Goal: Check status: Check status

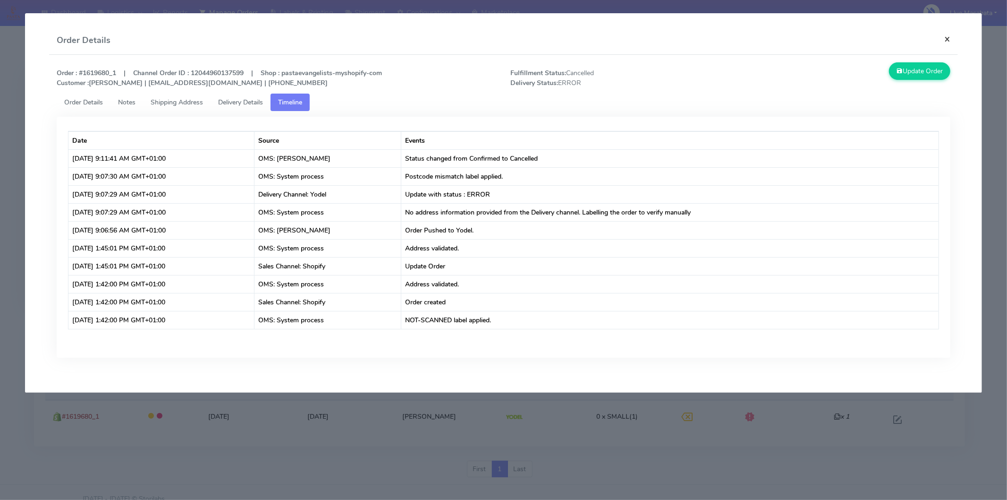
drag, startPoint x: 952, startPoint y: 34, endPoint x: 941, endPoint y: 36, distance: 11.0
click at [942, 36] on button "×" at bounding box center [947, 38] width 21 height 25
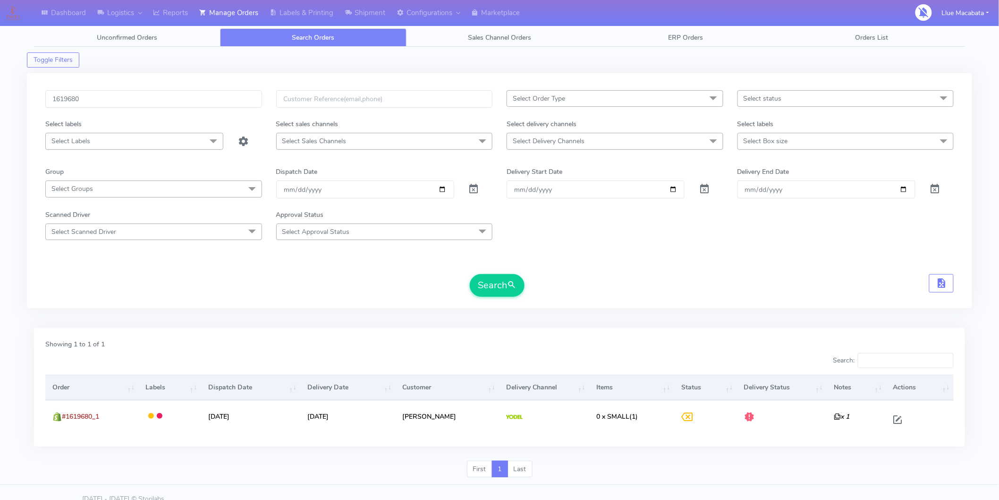
click at [117, 88] on div "1619680 Select Order Type Select All MEALS ATAVI One Off Pasta Club Gift Kit Ev…" at bounding box center [500, 190] width 946 height 235
drag, startPoint x: 117, startPoint y: 88, endPoint x: 114, endPoint y: 92, distance: 5.0
click at [117, 89] on div "1619680 Select Order Type Select All MEALS ATAVI One Off Pasta Club Gift Kit Ev…" at bounding box center [500, 190] width 946 height 235
click at [110, 95] on input "1619680" at bounding box center [153, 98] width 217 height 17
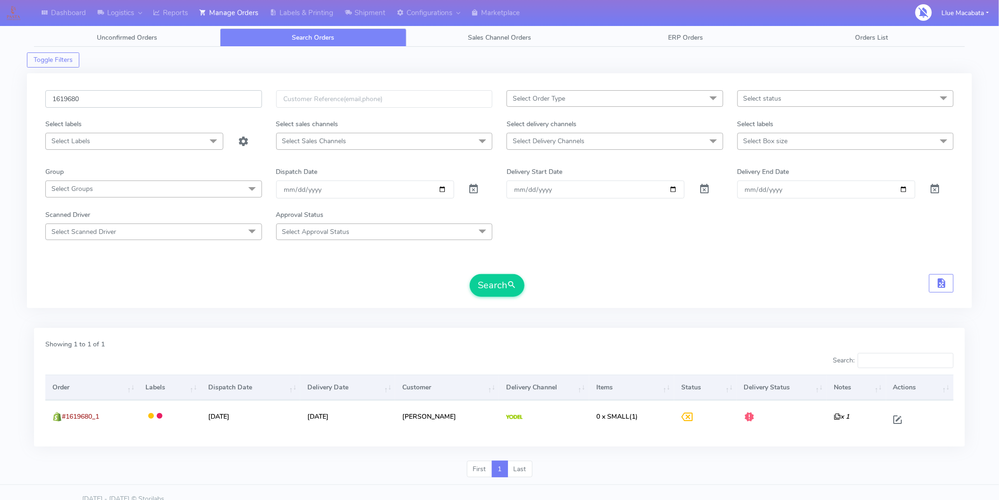
paste input "24904"
type input "1624904"
click at [501, 281] on button "Search" at bounding box center [497, 285] width 55 height 23
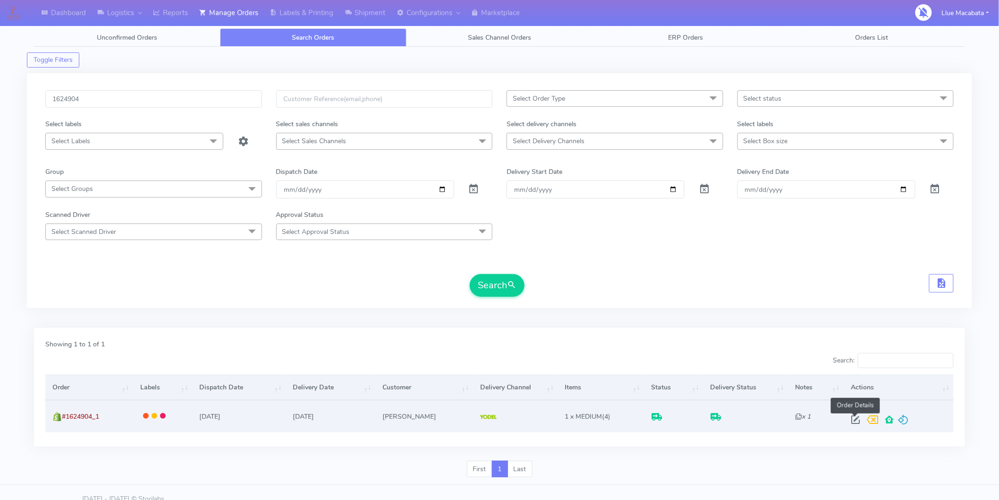
click at [861, 419] on span at bounding box center [855, 421] width 17 height 9
select select "5"
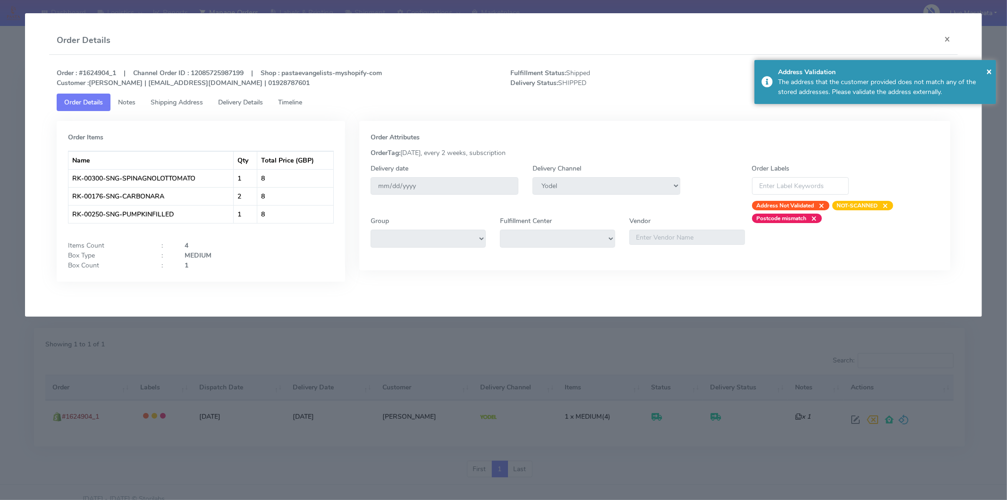
click at [293, 109] on link "Timeline" at bounding box center [290, 102] width 39 height 17
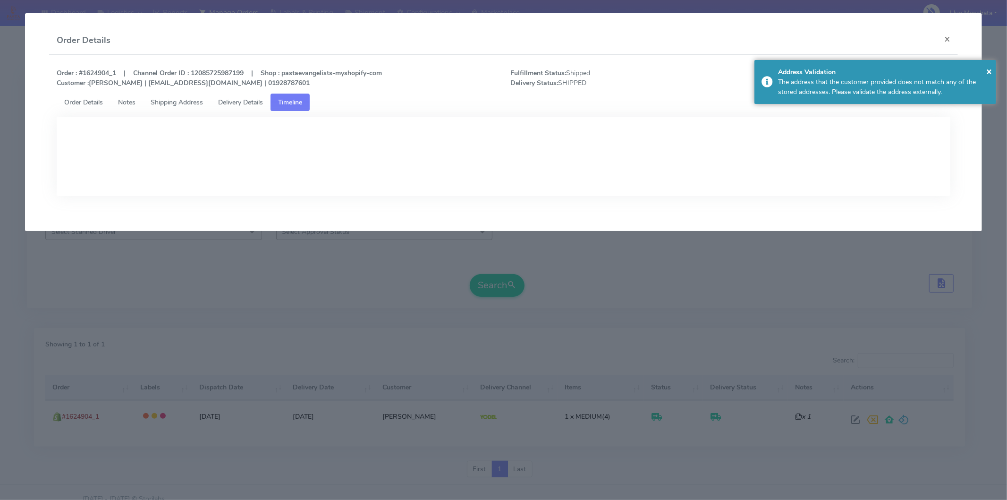
drag, startPoint x: 253, startPoint y: 102, endPoint x: 287, endPoint y: 111, distance: 35.4
click at [253, 102] on span "Delivery Details" at bounding box center [240, 102] width 45 height 9
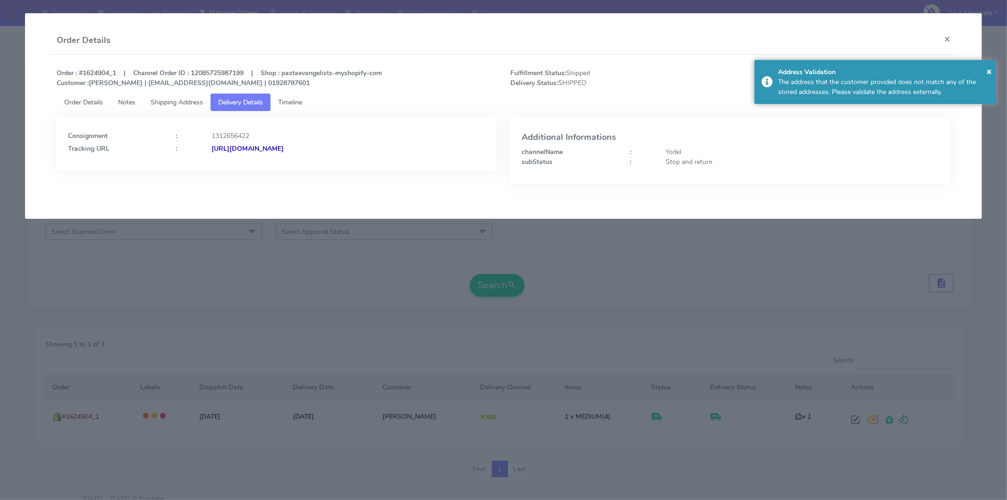
click at [284, 145] on strong "[URL][DOMAIN_NAME]" at bounding box center [248, 148] width 72 height 9
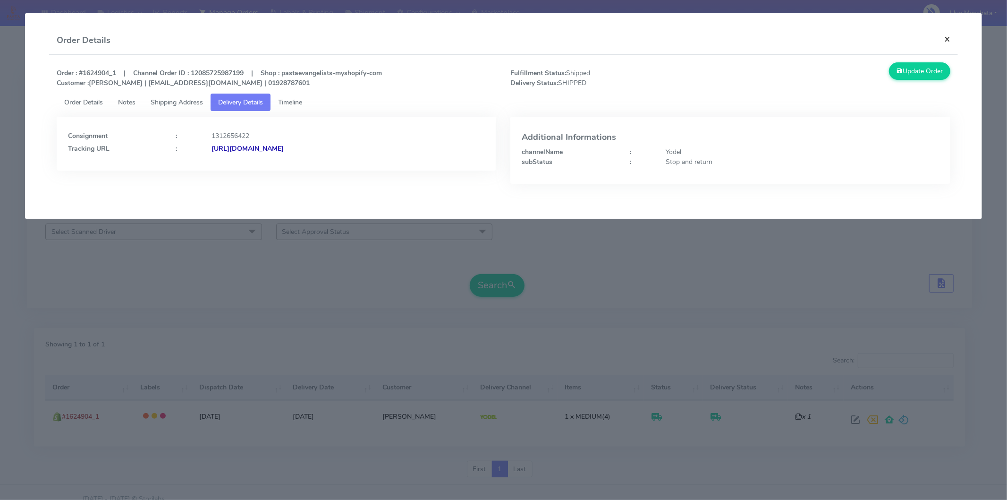
click at [945, 41] on button "×" at bounding box center [947, 38] width 21 height 25
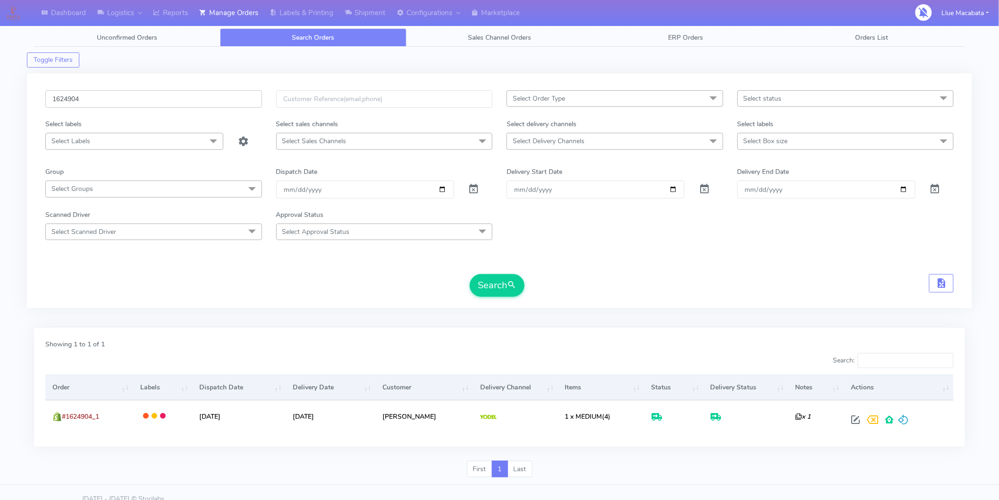
click at [102, 98] on input "1624904" at bounding box center [153, 98] width 217 height 17
paste input "2171"
type input "1622171"
drag, startPoint x: 504, startPoint y: 287, endPoint x: 498, endPoint y: 287, distance: 6.1
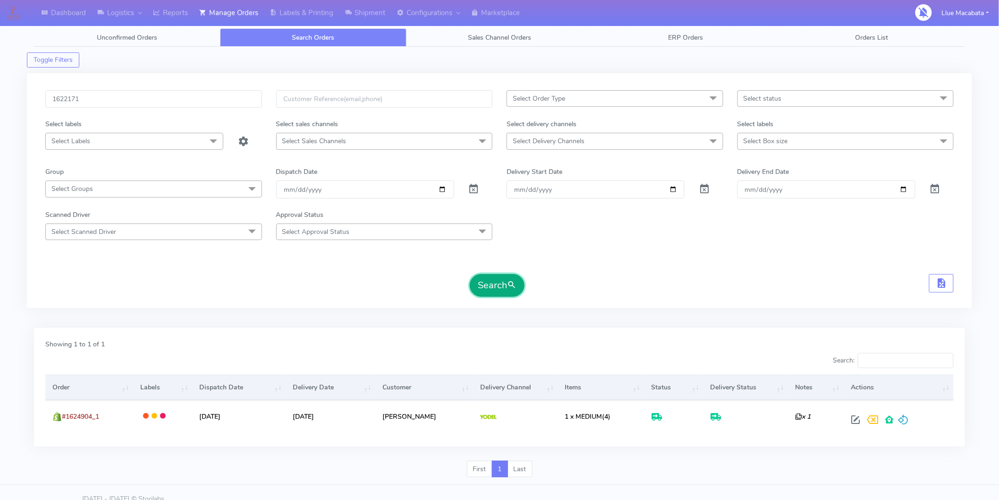
click at [504, 287] on button "Search" at bounding box center [497, 285] width 55 height 23
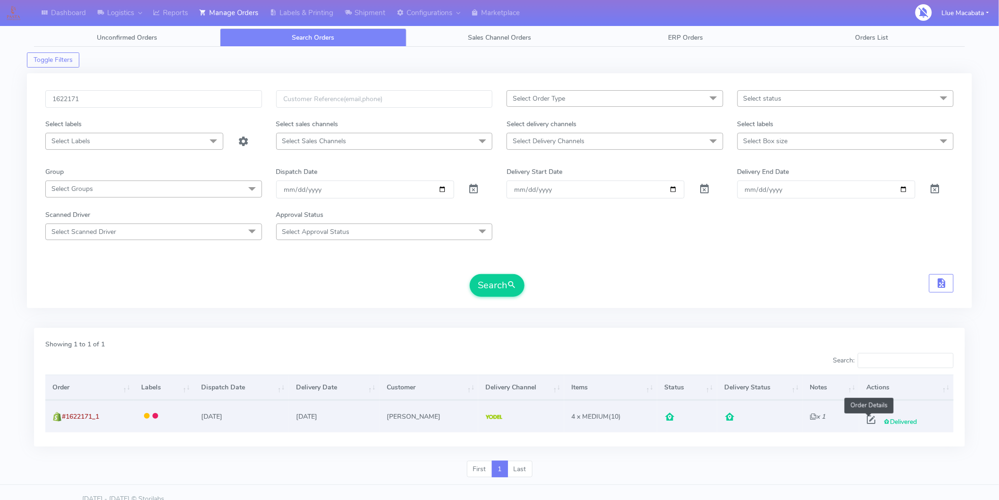
click at [865, 419] on span at bounding box center [871, 421] width 17 height 9
select select "5"
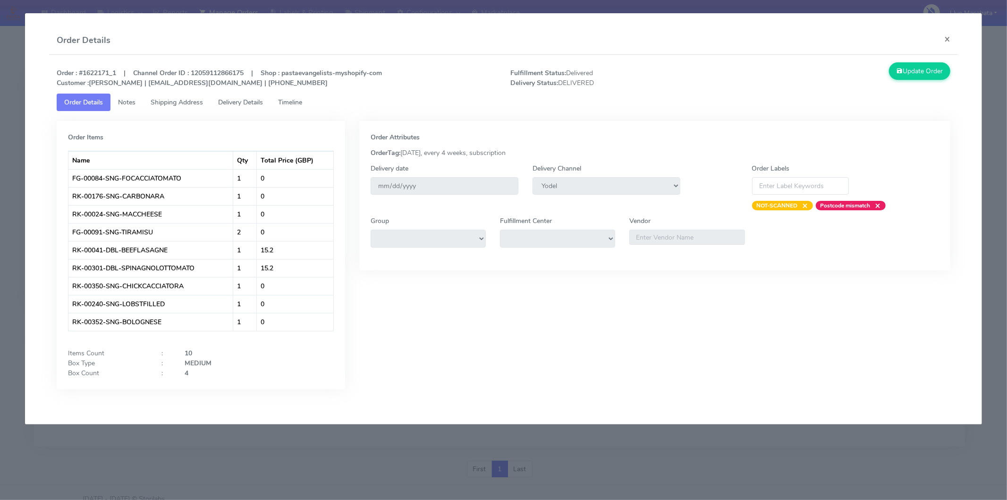
click at [246, 102] on span "Delivery Details" at bounding box center [240, 102] width 45 height 9
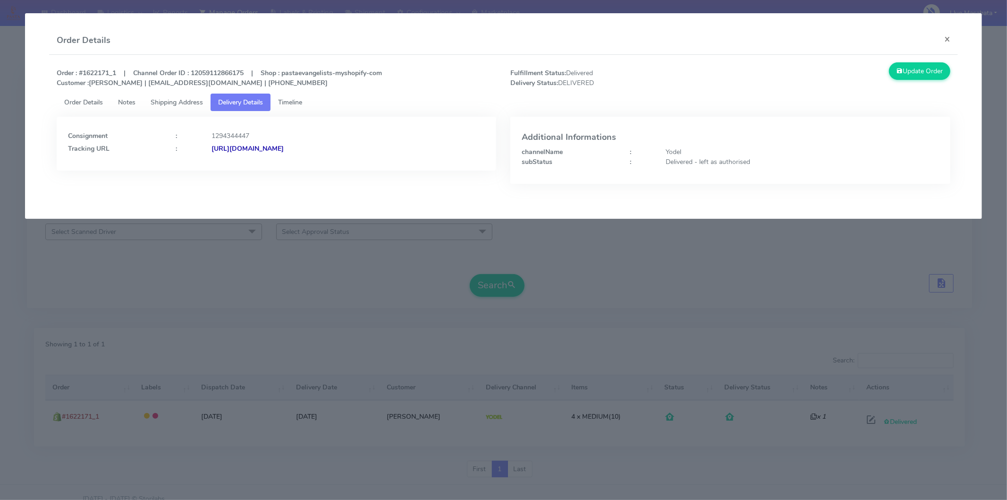
click at [284, 145] on strong "[URL][DOMAIN_NAME]" at bounding box center [248, 148] width 72 height 9
